Goal: Find specific page/section: Find specific page/section

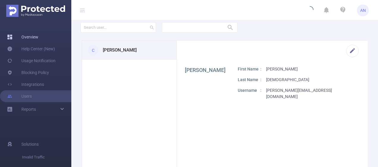
click at [24, 40] on link "Overview" at bounding box center [22, 37] width 31 height 12
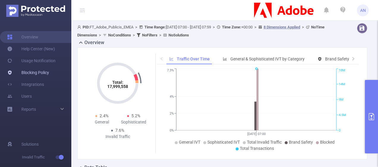
click at [23, 69] on link "Blocking Policy" at bounding box center [28, 73] width 42 height 12
